Goal: Task Accomplishment & Management: Manage account settings

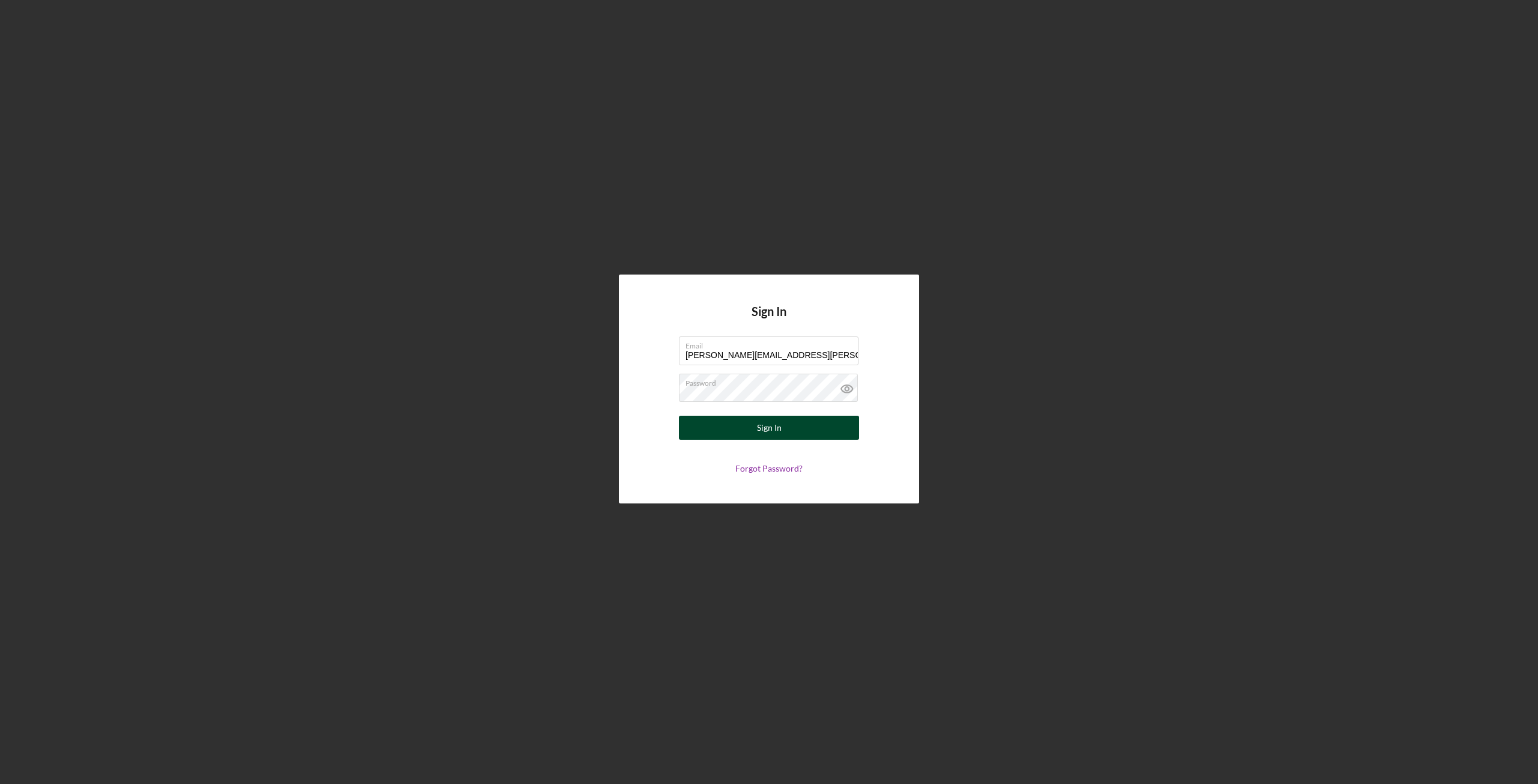
click at [758, 428] on div "Sign In" at bounding box center [769, 428] width 25 height 24
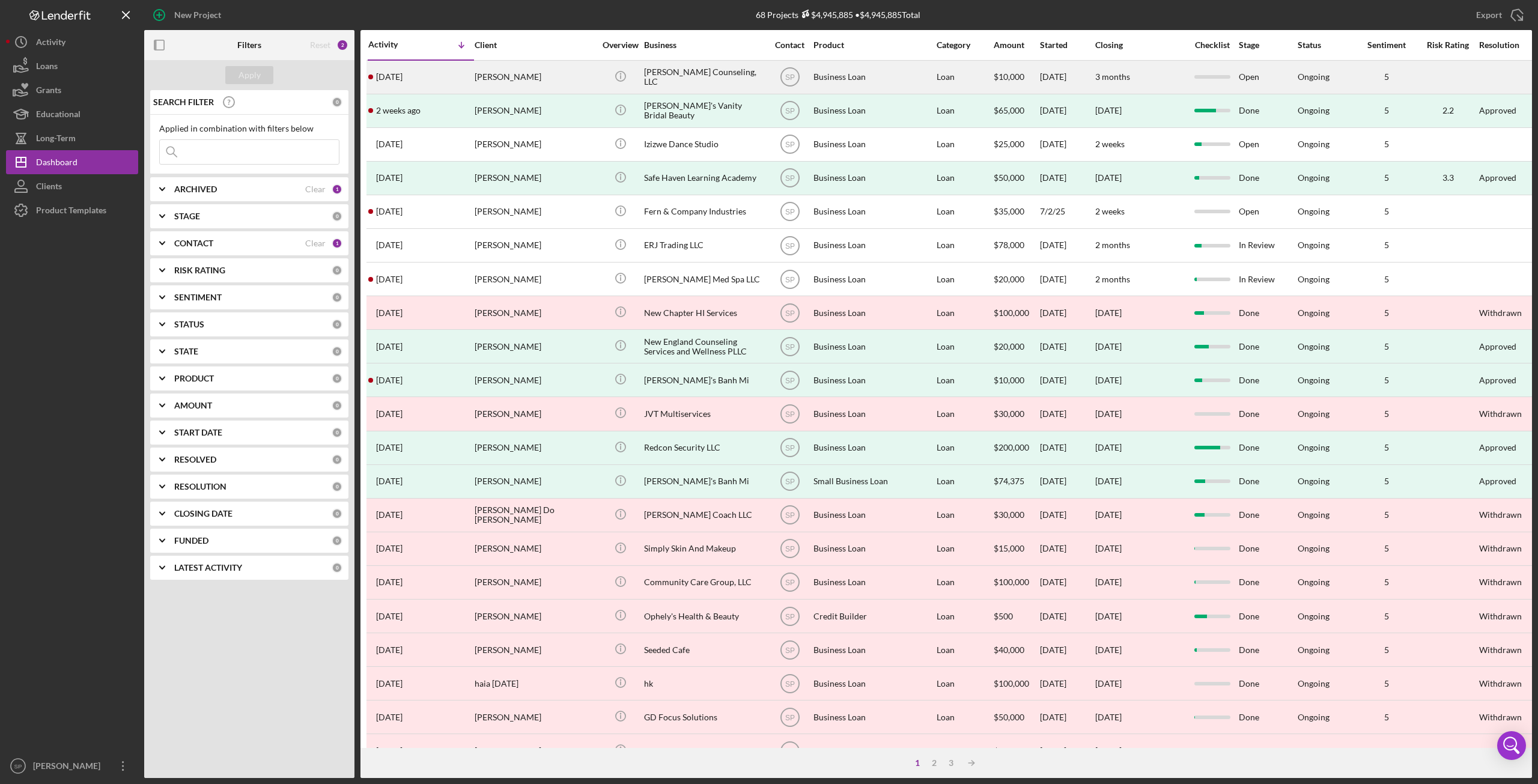
click at [672, 74] on div "[PERSON_NAME] Counseling, LLC" at bounding box center [704, 77] width 120 height 32
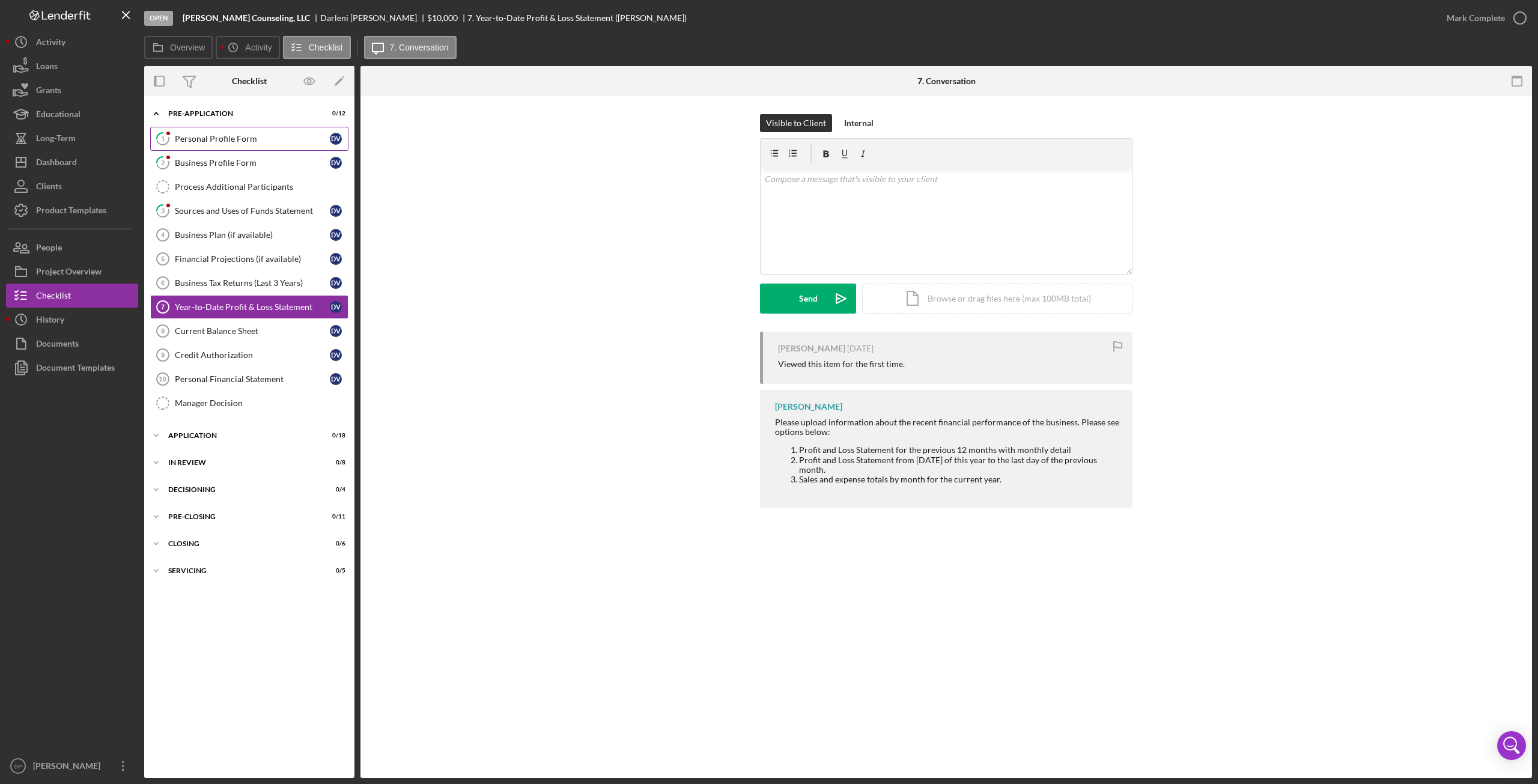
click at [212, 138] on div "Personal Profile Form" at bounding box center [253, 138] width 155 height 9
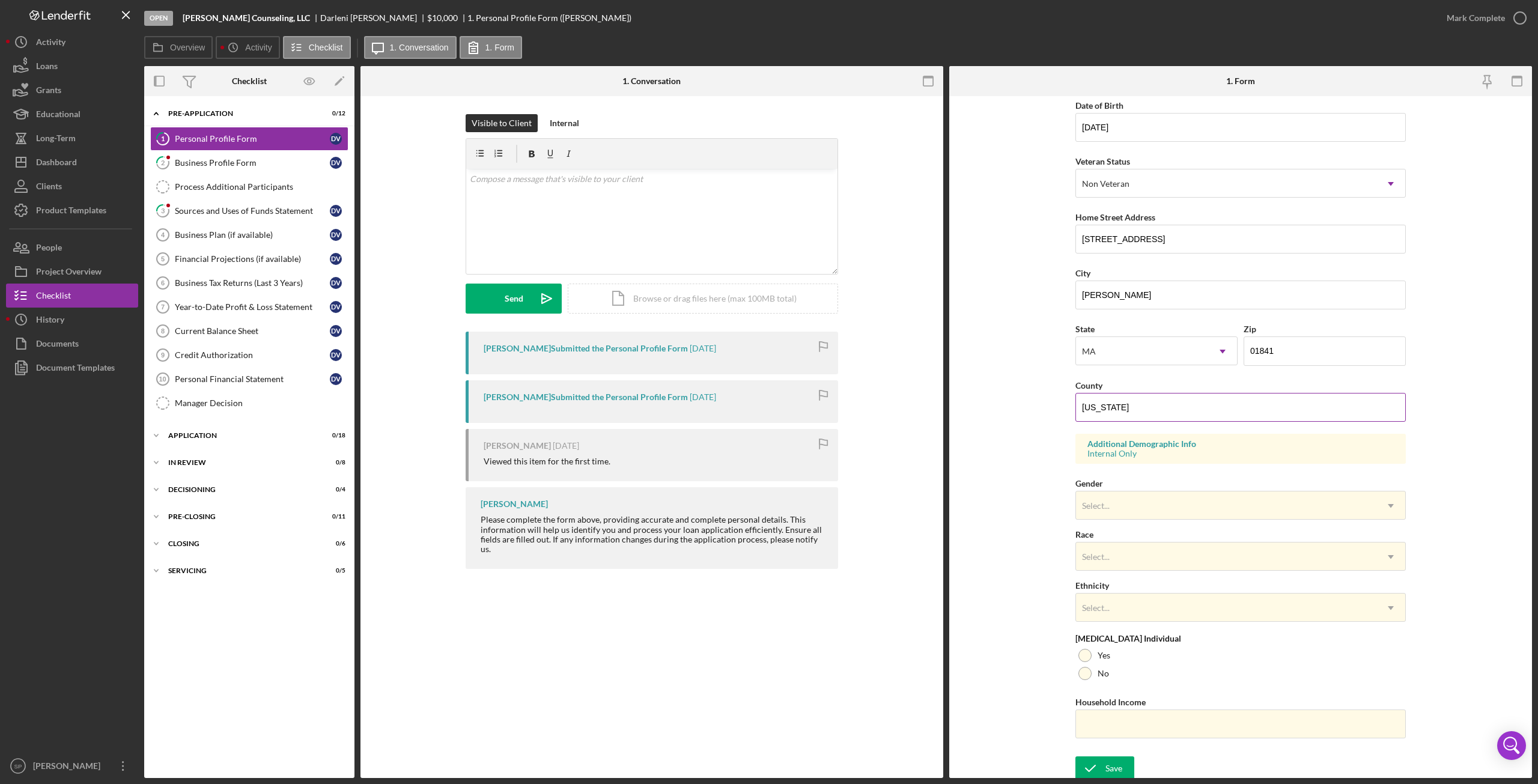
scroll to position [117, 0]
click at [244, 159] on div "Business Profile Form" at bounding box center [253, 162] width 155 height 9
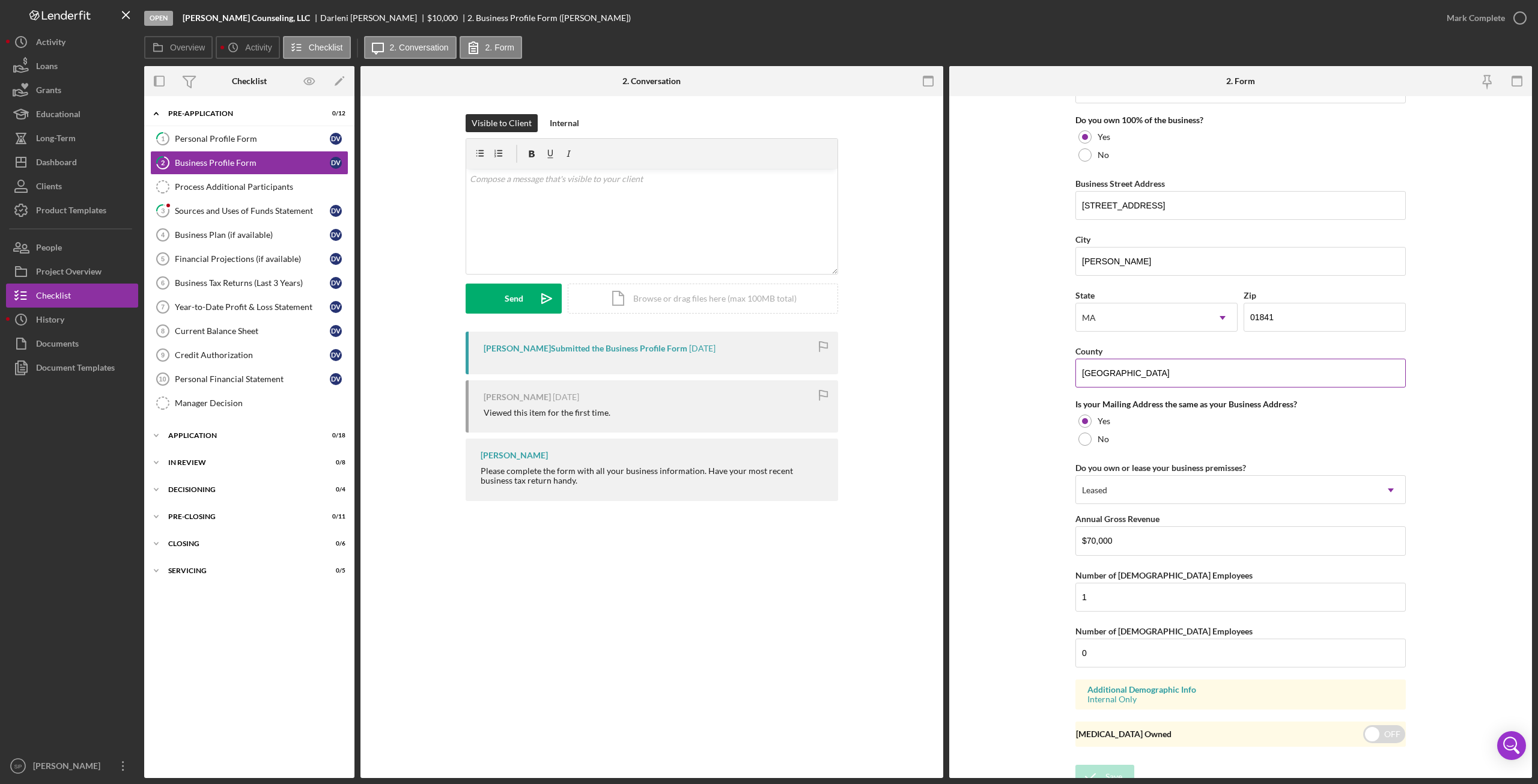
scroll to position [644, 0]
click at [215, 206] on div "Sources and Uses of Funds Statement" at bounding box center [253, 210] width 155 height 9
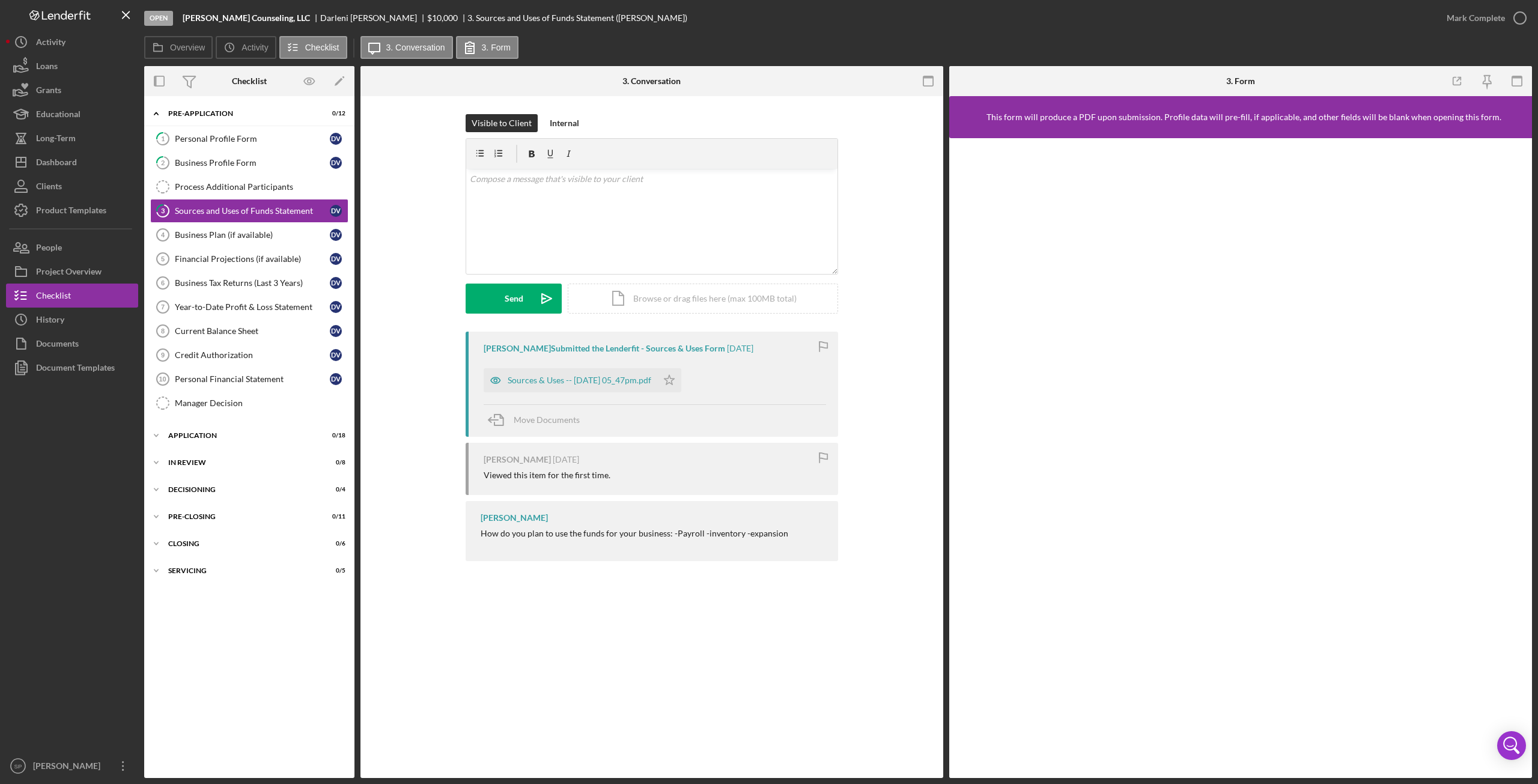
click at [766, 642] on div "3 Sources and Uses of Funds Statement Visible to Client Internal v Color teal C…" at bounding box center [652, 437] width 583 height 682
click at [549, 677] on div "3 Sources and Uses of Funds Statement Visible to Client Internal v Color teal C…" at bounding box center [652, 437] width 583 height 682
